Goal: Task Accomplishment & Management: Complete application form

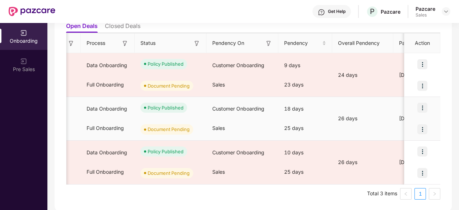
scroll to position [0, 155]
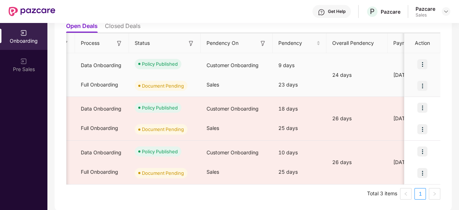
click at [421, 84] on img at bounding box center [423, 86] width 10 height 10
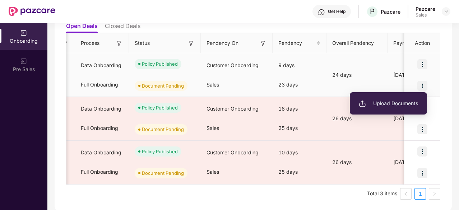
click at [396, 107] on span "Upload Documents" at bounding box center [388, 104] width 59 height 8
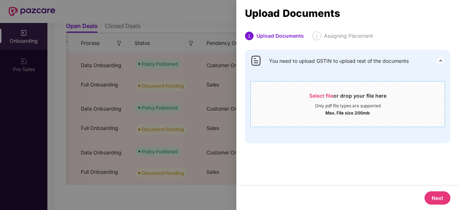
click at [315, 95] on span "Select file" at bounding box center [321, 96] width 24 height 6
click at [315, 94] on span "Select file" at bounding box center [321, 96] width 24 height 6
click at [189, 19] on div at bounding box center [229, 105] width 459 height 210
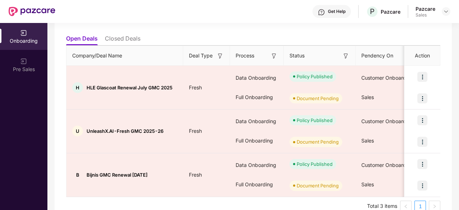
scroll to position [85, 0]
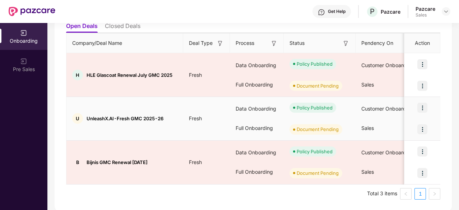
click at [423, 128] on img at bounding box center [423, 129] width 10 height 10
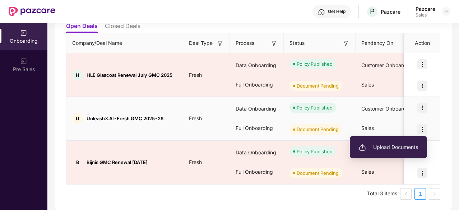
click at [398, 148] on span "Upload Documents" at bounding box center [388, 147] width 59 height 8
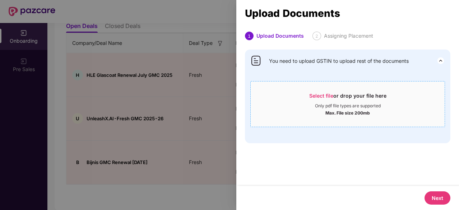
click at [322, 95] on span "Select file" at bounding box center [321, 96] width 24 height 6
click at [312, 98] on span "Select file" at bounding box center [321, 96] width 24 height 6
click at [324, 96] on span "Select file" at bounding box center [321, 96] width 24 height 6
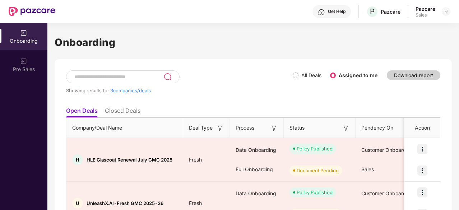
scroll to position [84, 0]
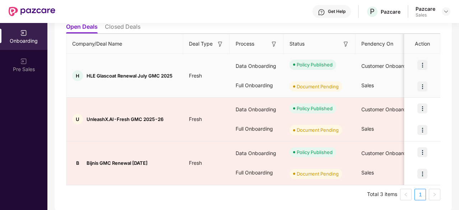
click at [423, 84] on img at bounding box center [423, 87] width 10 height 10
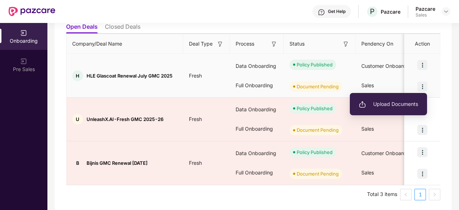
click at [393, 102] on span "Upload Documents" at bounding box center [388, 104] width 59 height 8
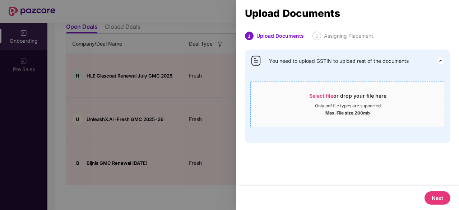
click at [325, 96] on span "Select file" at bounding box center [321, 96] width 24 height 6
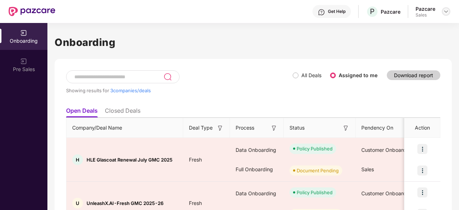
click at [450, 11] on div at bounding box center [446, 11] width 9 height 9
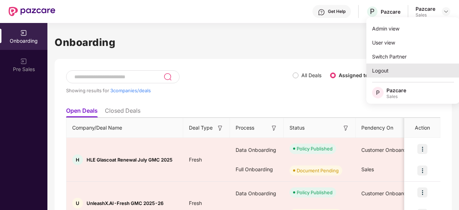
click at [404, 70] on div "Logout" at bounding box center [413, 71] width 93 height 14
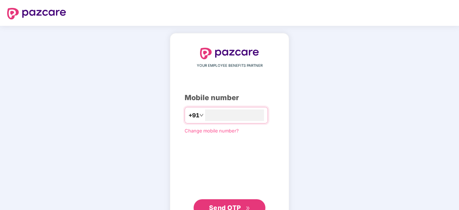
type input "**********"
click at [235, 202] on span "Send OTP" at bounding box center [229, 207] width 41 height 10
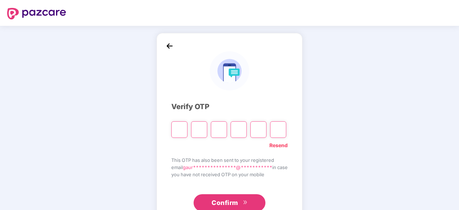
type input "*"
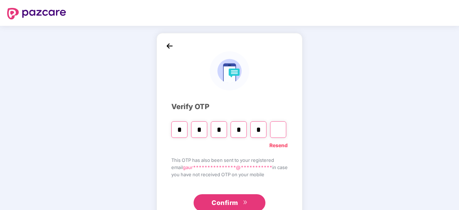
type input "*"
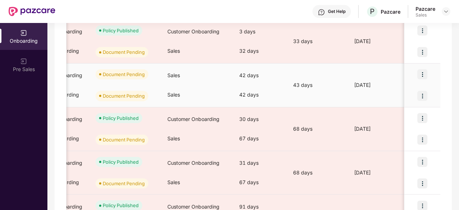
scroll to position [0, 194]
click at [424, 72] on img at bounding box center [423, 74] width 10 height 10
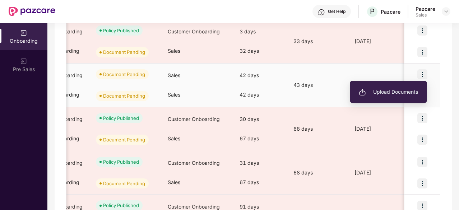
click at [401, 96] on li "Upload Documents" at bounding box center [388, 91] width 77 height 15
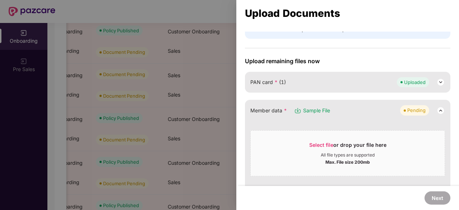
scroll to position [145, 0]
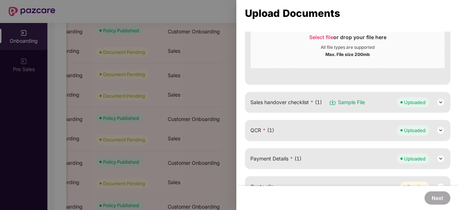
click at [438, 102] on img at bounding box center [441, 102] width 9 height 9
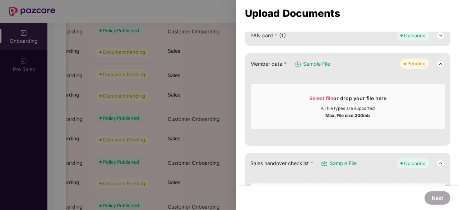
scroll to position [85, 0]
click at [318, 94] on span "Select file" at bounding box center [321, 97] width 24 height 6
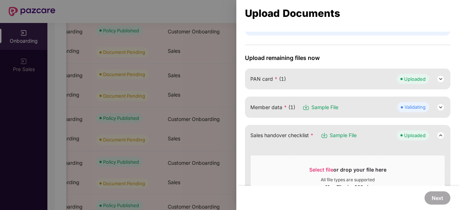
scroll to position [40, 0]
click at [441, 109] on img at bounding box center [441, 108] width 9 height 9
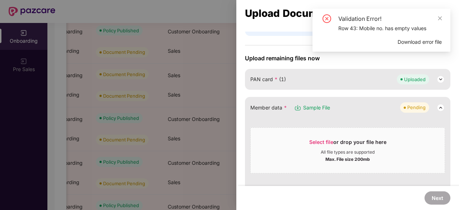
click at [437, 19] on div "Validation Error!" at bounding box center [391, 18] width 104 height 9
click at [440, 18] on icon "close" at bounding box center [441, 18] width 4 height 4
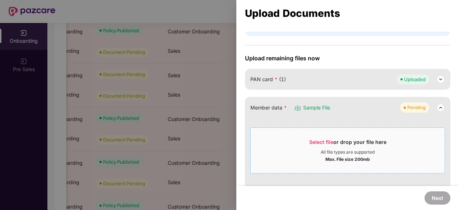
click at [319, 142] on span "Select file" at bounding box center [321, 142] width 24 height 6
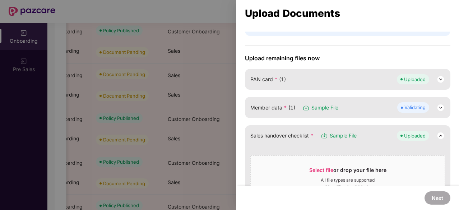
click at [439, 107] on img at bounding box center [441, 108] width 9 height 9
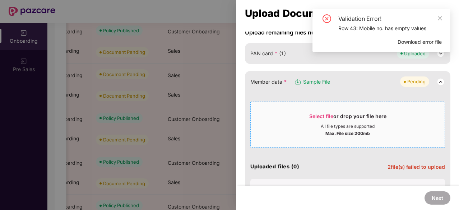
scroll to position [72, 0]
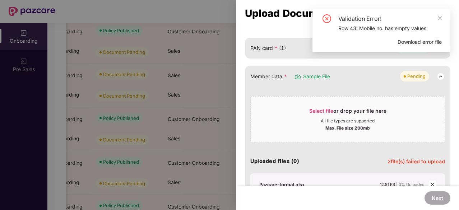
click at [293, 27] on div "Upload Documents 1 Upload Documents 2 Assigning Csm 3 Add Decision Makers GSTIN…" at bounding box center [348, 105] width 223 height 210
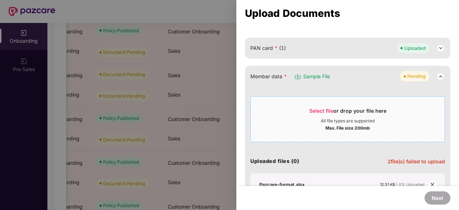
click at [326, 109] on span "Select file" at bounding box center [321, 111] width 24 height 6
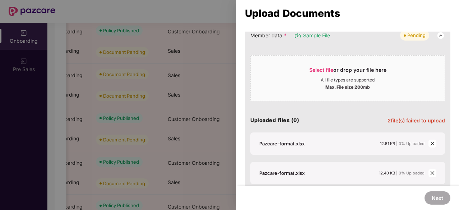
scroll to position [113, 0]
click at [431, 143] on icon "close" at bounding box center [433, 143] width 4 height 4
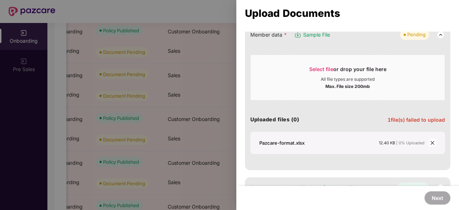
click at [431, 143] on icon "close" at bounding box center [433, 143] width 4 height 4
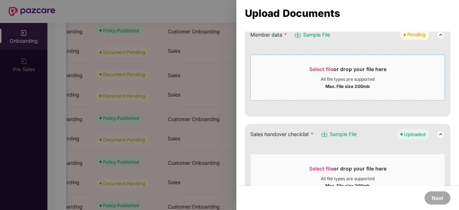
click at [320, 67] on span "Select file" at bounding box center [321, 69] width 24 height 6
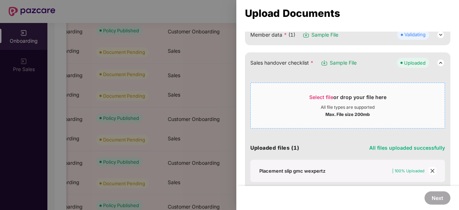
scroll to position [70, 0]
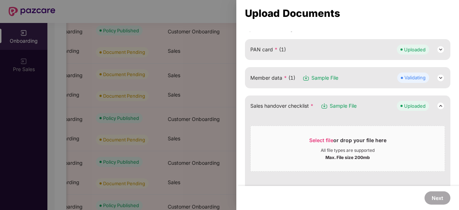
click at [439, 77] on img at bounding box center [441, 78] width 9 height 9
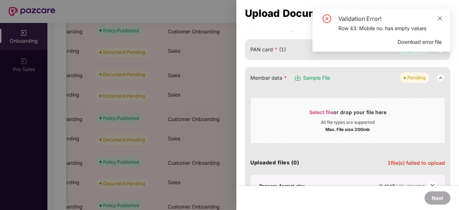
click at [441, 21] on span at bounding box center [440, 18] width 5 height 6
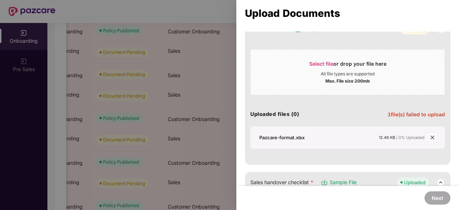
scroll to position [119, 0]
click at [431, 135] on icon "close" at bounding box center [432, 137] width 5 height 5
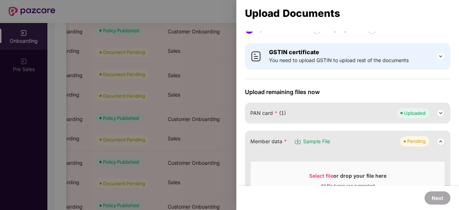
scroll to position [6, 0]
click at [321, 176] on span "Select file" at bounding box center [321, 176] width 24 height 6
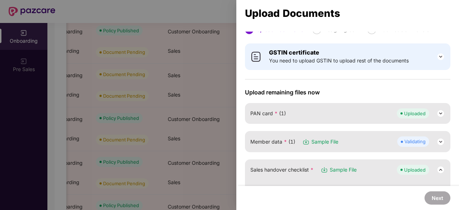
click at [442, 138] on img at bounding box center [441, 142] width 9 height 9
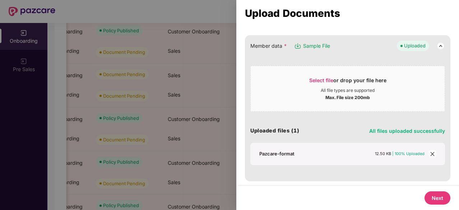
scroll to position [104, 0]
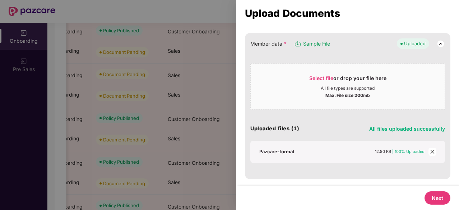
click at [435, 193] on button "Next" at bounding box center [438, 198] width 26 height 13
select select "**********"
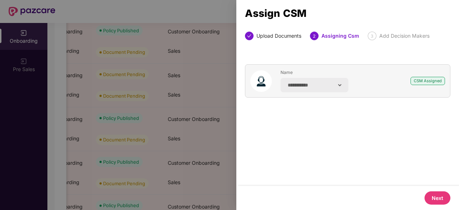
scroll to position [0, 0]
click at [435, 193] on button "Next" at bounding box center [438, 198] width 26 height 13
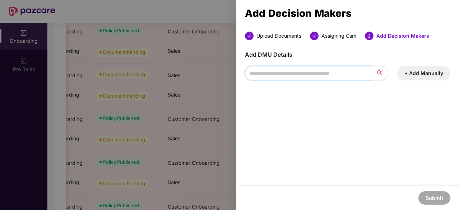
click at [329, 79] on input "search" at bounding box center [308, 73] width 127 height 14
click at [416, 73] on button "+ Add Manually" at bounding box center [424, 73] width 53 height 14
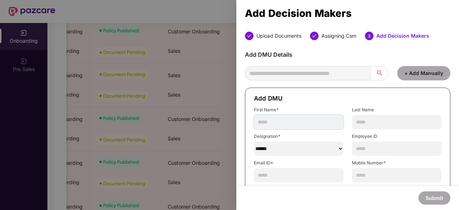
click at [313, 119] on input "text" at bounding box center [299, 122] width 90 height 14
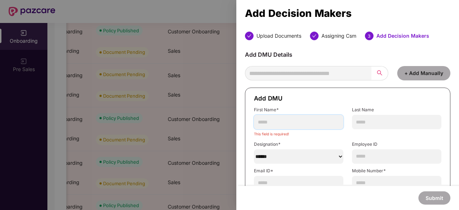
paste input "*******"
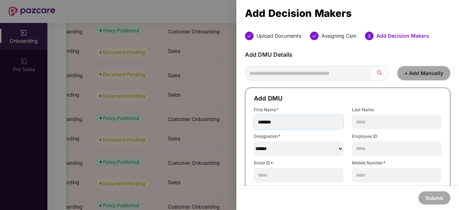
type input "*******"
click at [313, 148] on select "******" at bounding box center [299, 149] width 90 height 14
select select "********"
click at [254, 142] on select "******" at bounding box center [299, 149] width 90 height 14
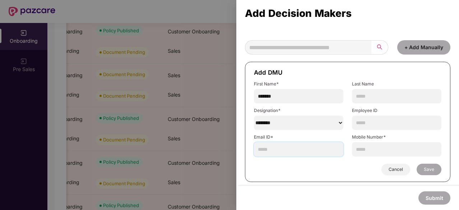
click at [309, 152] on input "text" at bounding box center [299, 149] width 90 height 14
paste input "**********"
type input "**********"
click at [374, 151] on input "text" at bounding box center [397, 149] width 90 height 14
paste input "**********"
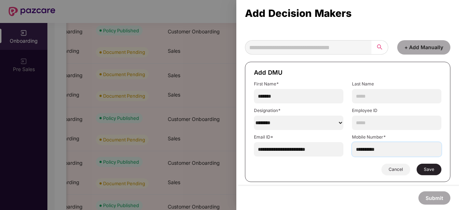
type input "**********"
click at [420, 168] on button "Save" at bounding box center [429, 170] width 25 height 12
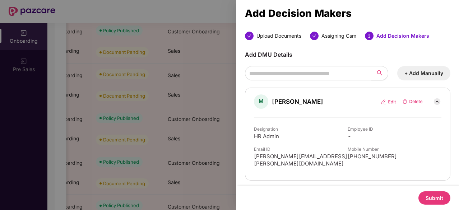
click at [429, 202] on button "Submit" at bounding box center [435, 198] width 32 height 13
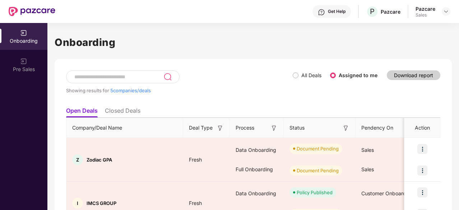
click at [129, 110] on li "Closed Deals" at bounding box center [123, 112] width 36 height 10
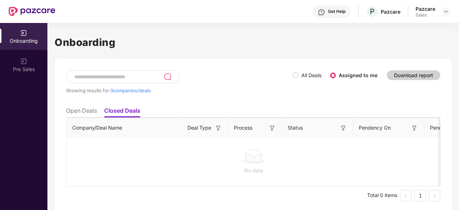
scroll to position [2, 0]
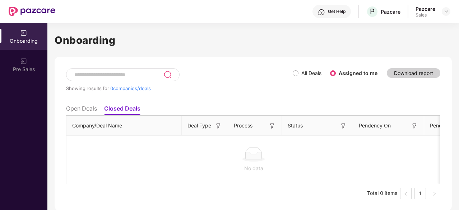
click at [78, 110] on li "Open Deals" at bounding box center [81, 110] width 31 height 10
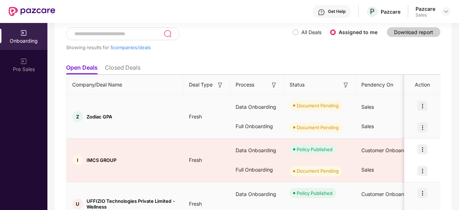
scroll to position [42, 0]
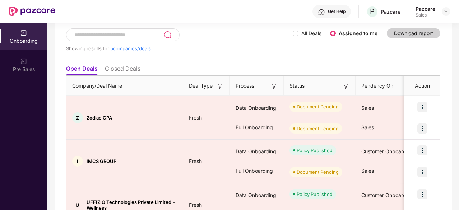
click at [118, 68] on li "Closed Deals" at bounding box center [123, 70] width 36 height 10
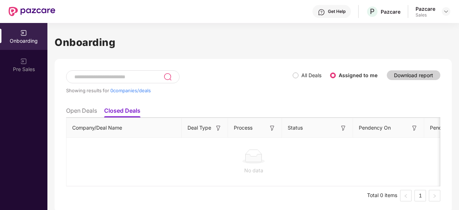
scroll to position [2, 0]
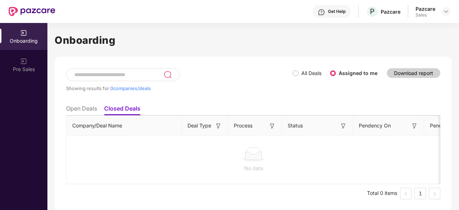
click at [93, 111] on li "Open Deals" at bounding box center [81, 110] width 31 height 10
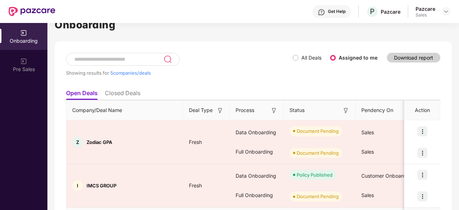
scroll to position [0, 0]
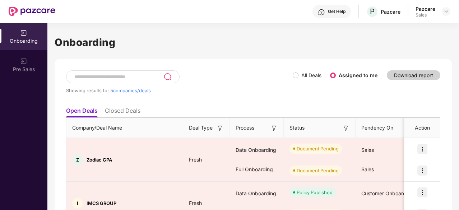
click at [133, 107] on li "Closed Deals" at bounding box center [123, 112] width 36 height 10
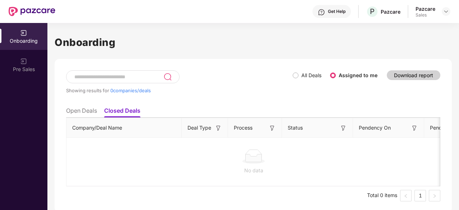
click at [88, 110] on li "Open Deals" at bounding box center [81, 112] width 31 height 10
